Goal: Obtain resource: Download file/media

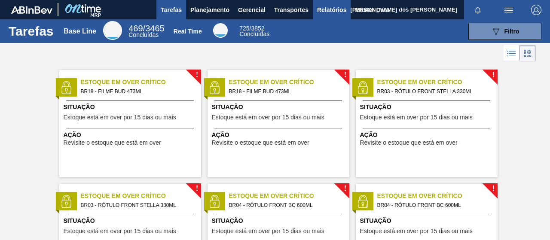
click at [340, 13] on span "Relatórios" at bounding box center [331, 10] width 29 height 10
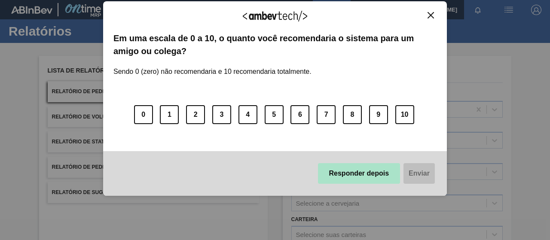
click at [377, 176] on button "Responder depois" at bounding box center [359, 173] width 83 height 21
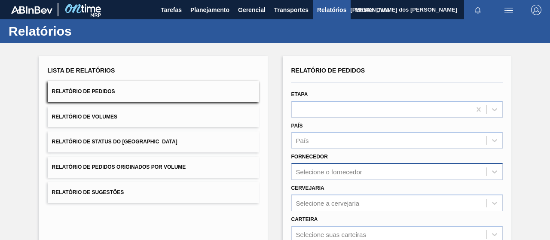
scroll to position [156, 0]
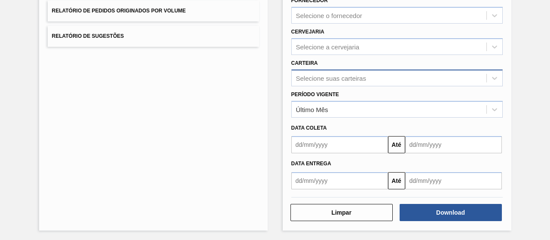
click at [320, 70] on div "Selecione suas carteiras" at bounding box center [397, 78] width 212 height 17
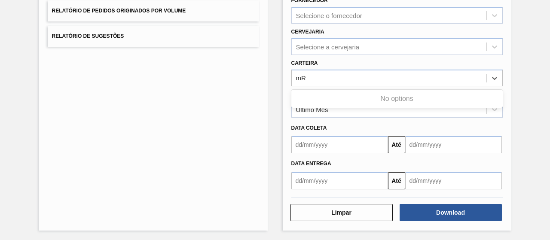
type input "m"
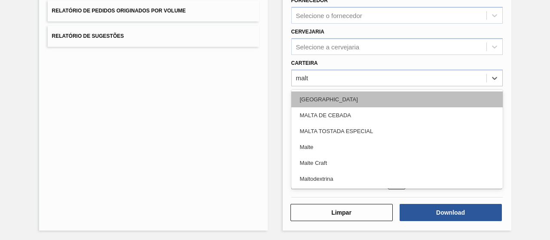
type input "malte"
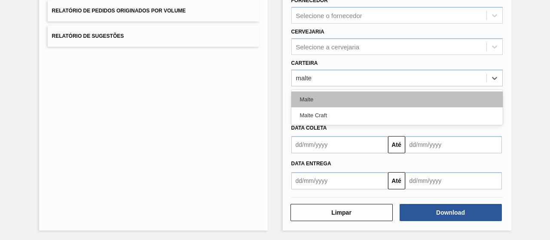
click at [328, 96] on div "Malte" at bounding box center [397, 100] width 212 height 16
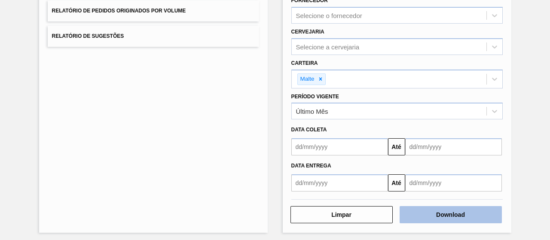
click at [433, 211] on button "Download" at bounding box center [451, 214] width 102 height 17
